Goal: Task Accomplishment & Management: Manage account settings

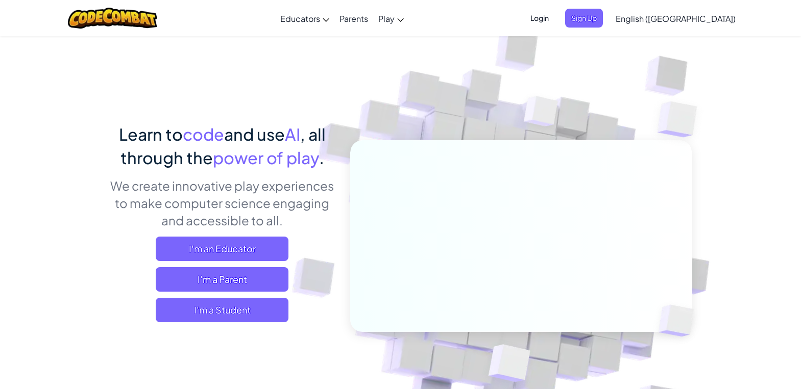
click at [708, 17] on span "English ([GEOGRAPHIC_DATA])" at bounding box center [675, 18] width 120 height 11
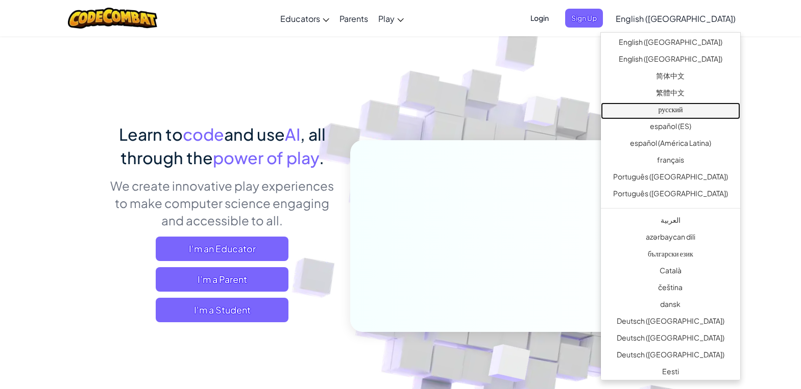
click at [674, 113] on link "русский" at bounding box center [670, 111] width 139 height 17
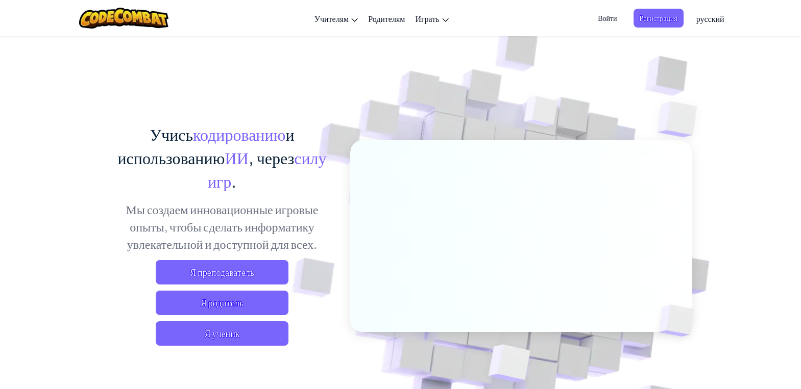
click at [609, 19] on span "Войти" at bounding box center [606, 18] width 31 height 19
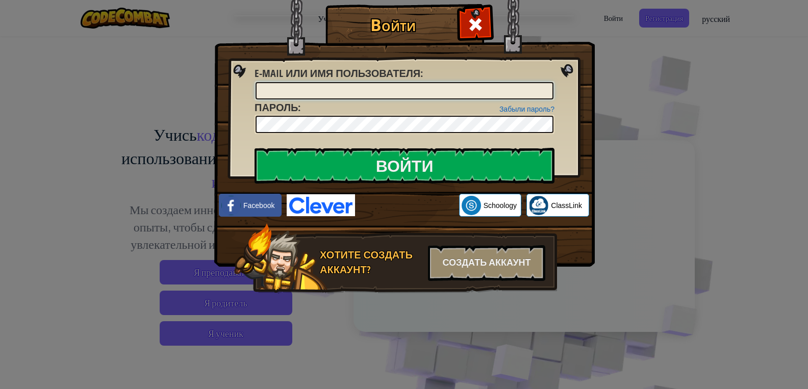
type input "[EMAIL_ADDRESS][DOMAIN_NAME]"
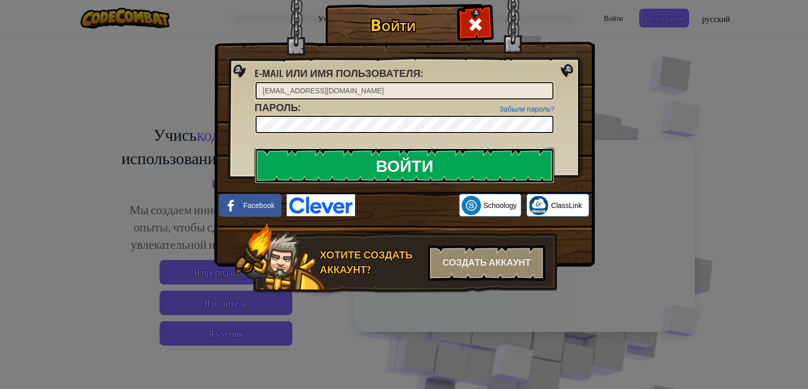
click at [373, 165] on input "Войти" at bounding box center [405, 166] width 300 height 36
